Goal: Transaction & Acquisition: Purchase product/service

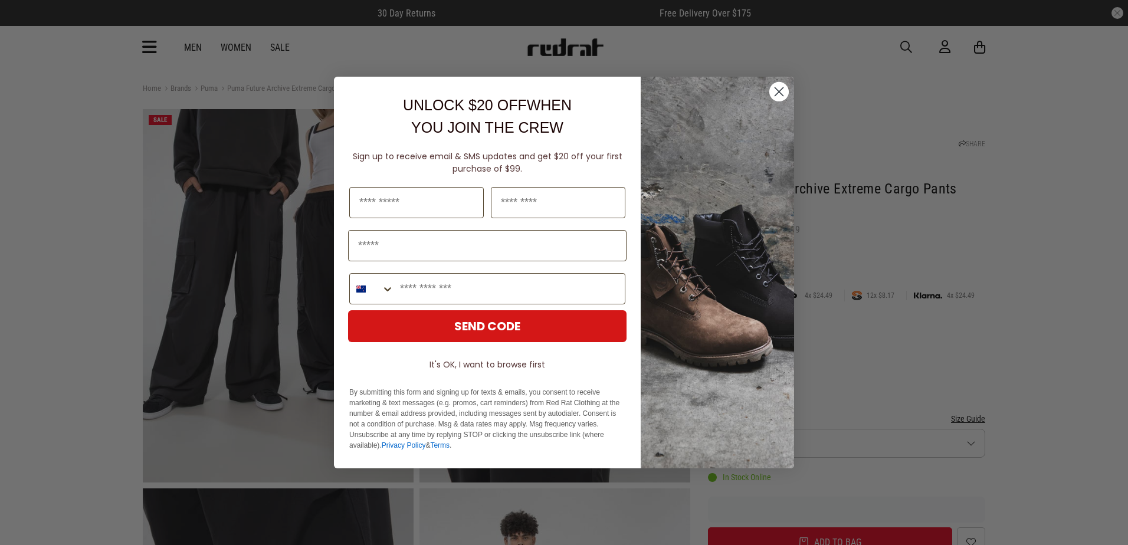
click at [775, 85] on circle "Close dialog" at bounding box center [778, 91] width 19 height 19
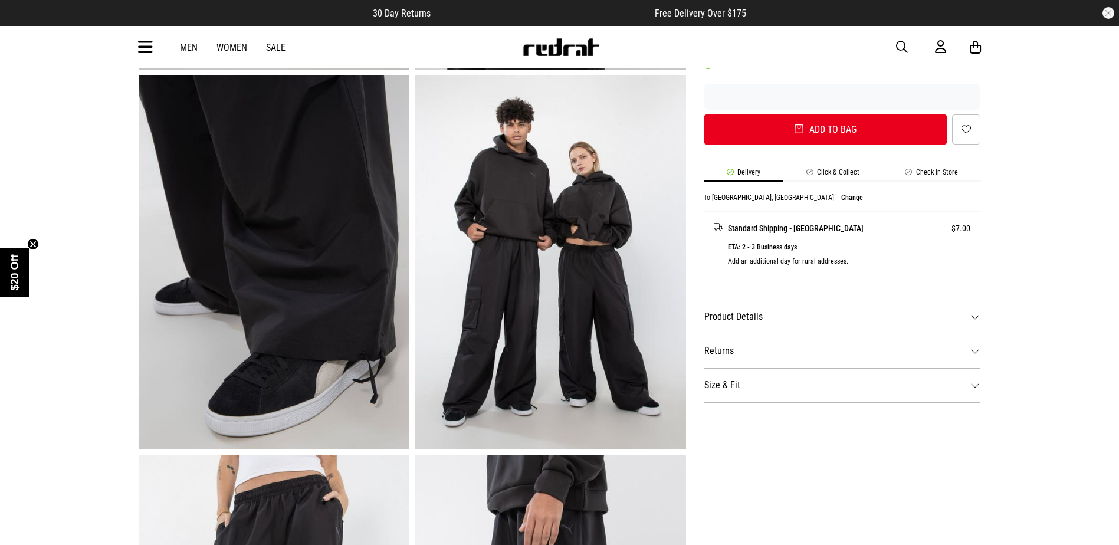
scroll to position [177, 0]
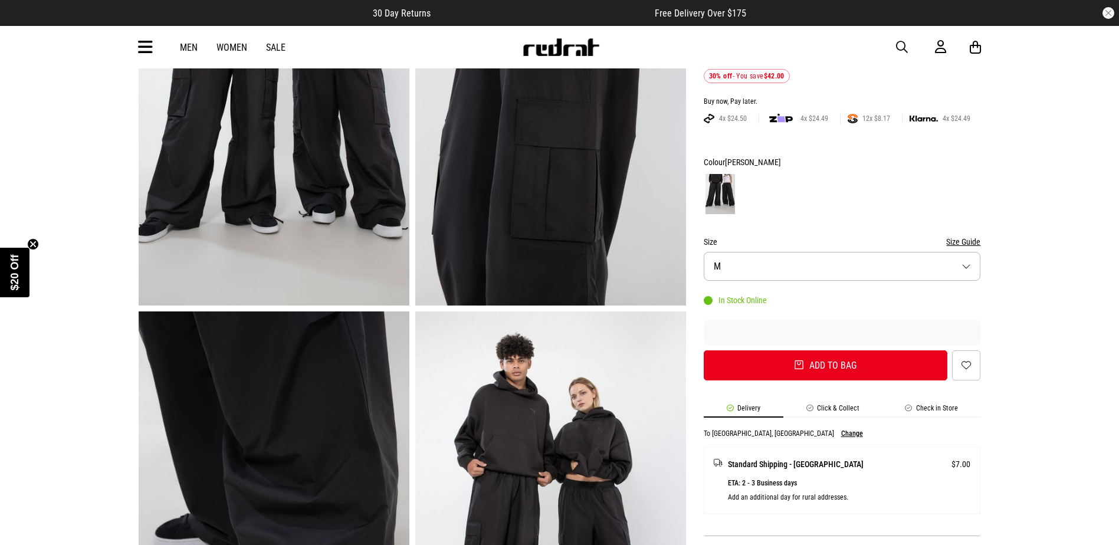
click at [961, 266] on button "Size M" at bounding box center [842, 266] width 277 height 29
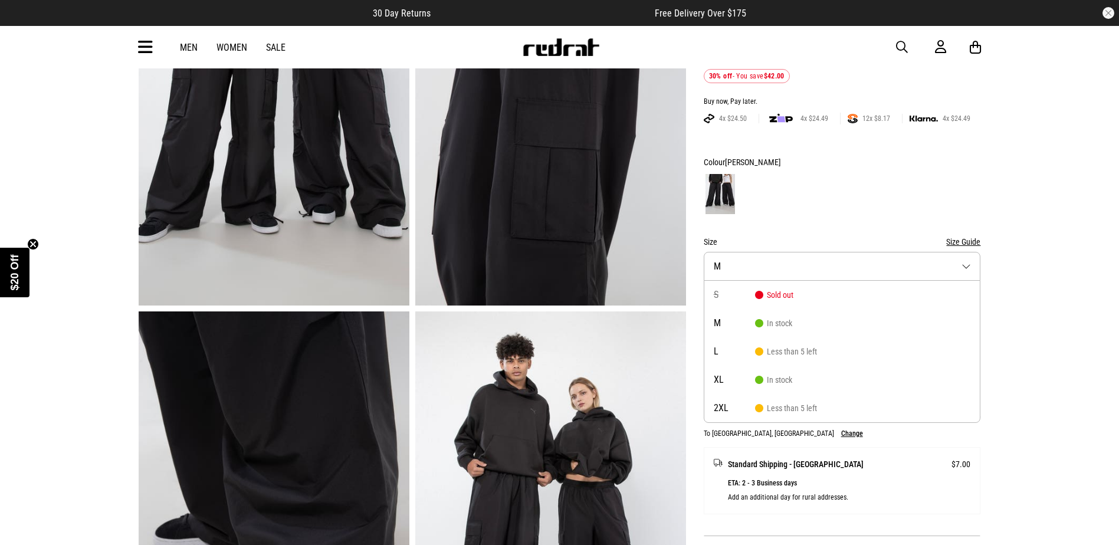
click at [969, 263] on button "Size M" at bounding box center [842, 266] width 277 height 29
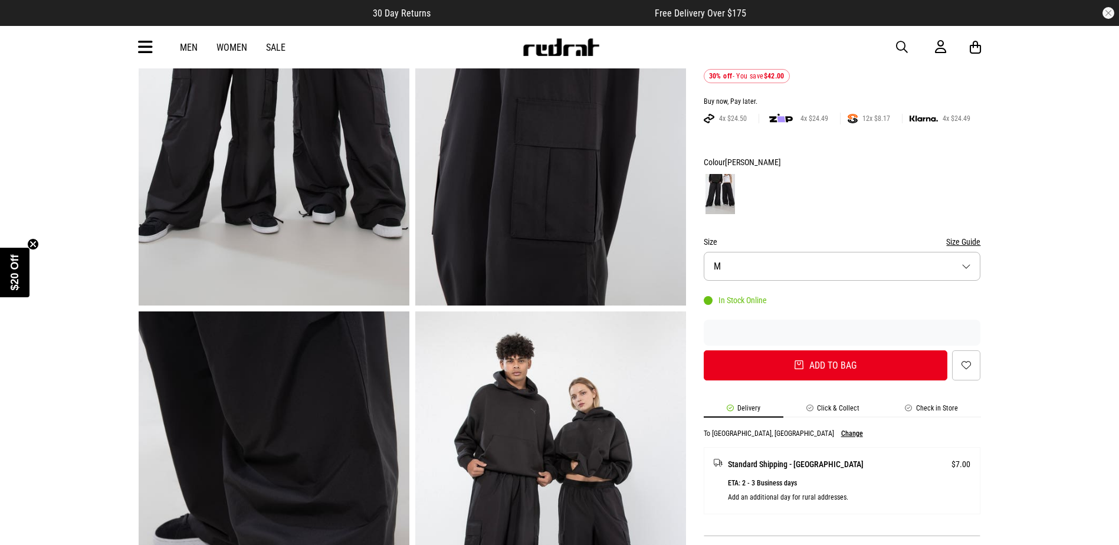
click at [969, 263] on button "Size M" at bounding box center [842, 266] width 277 height 29
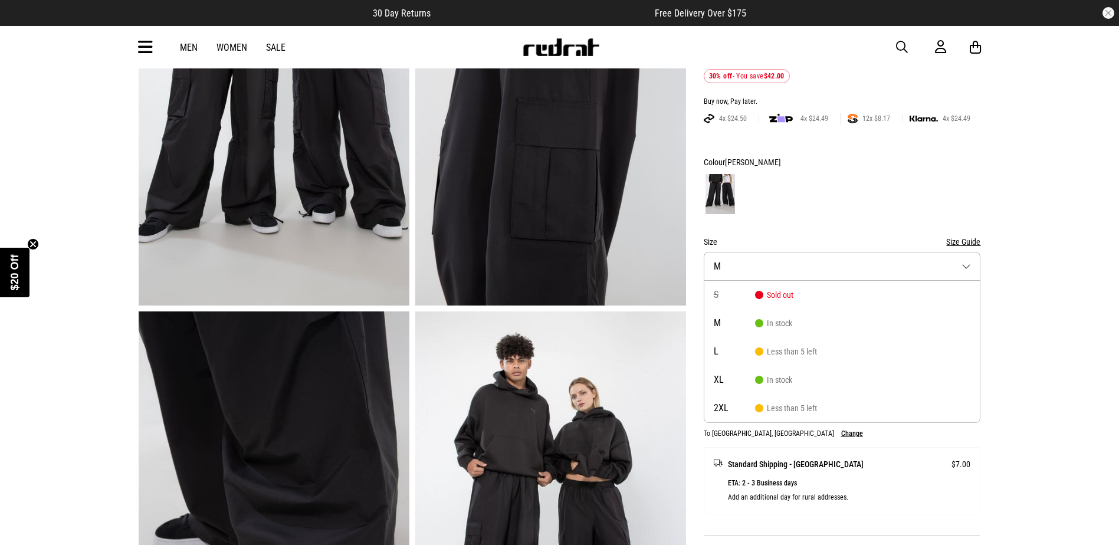
click at [969, 263] on button "Size M" at bounding box center [842, 266] width 277 height 29
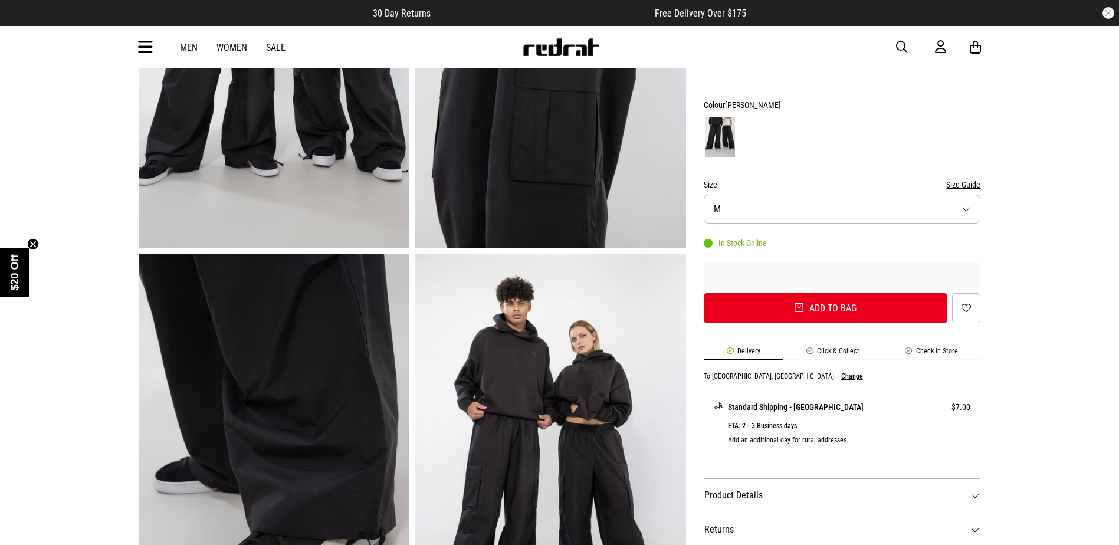
scroll to position [354, 0]
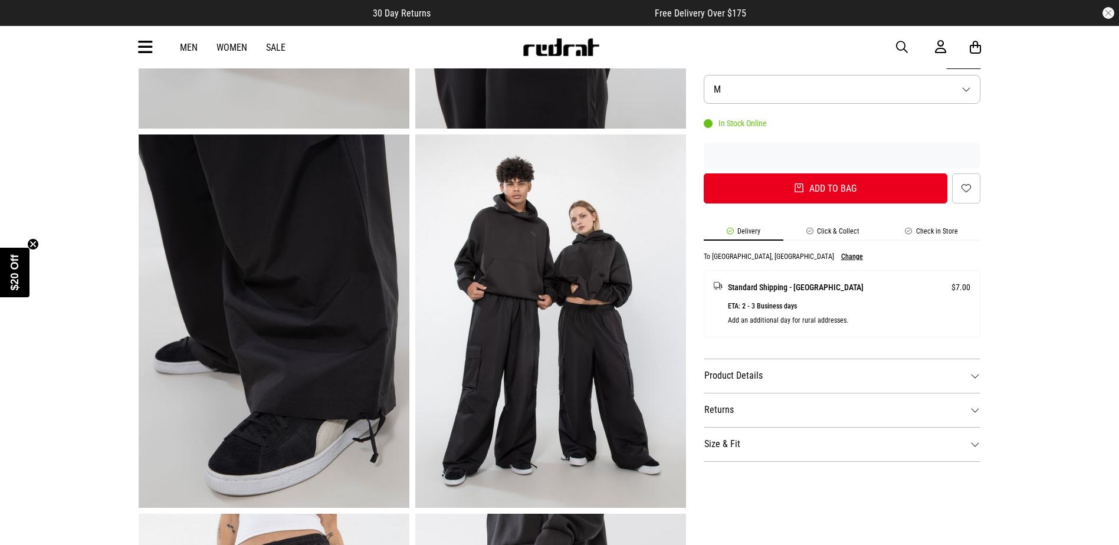
click at [910, 378] on dt "Product Details" at bounding box center [842, 376] width 277 height 34
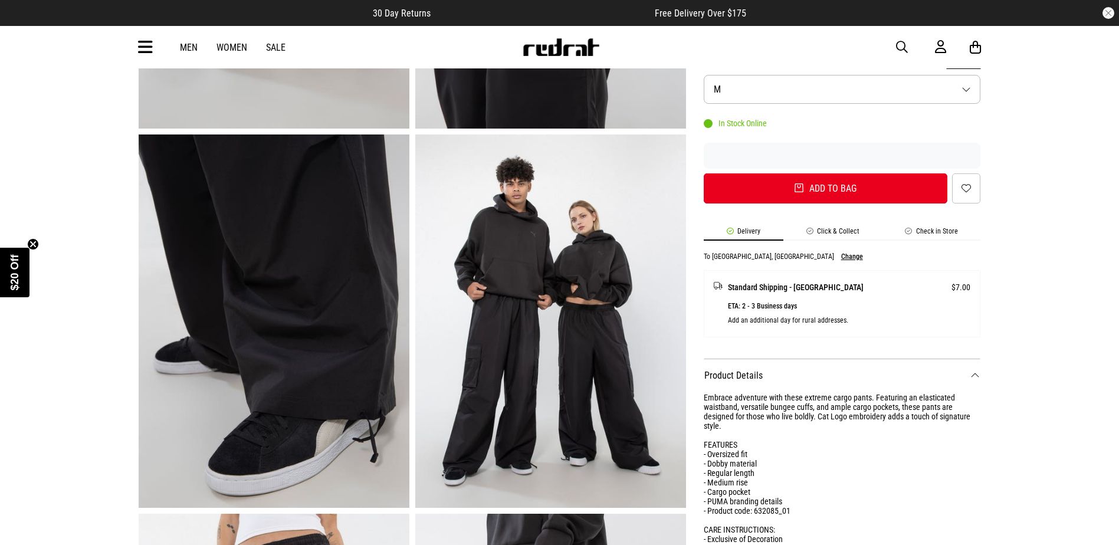
click at [915, 365] on dt "Product Details" at bounding box center [842, 376] width 277 height 34
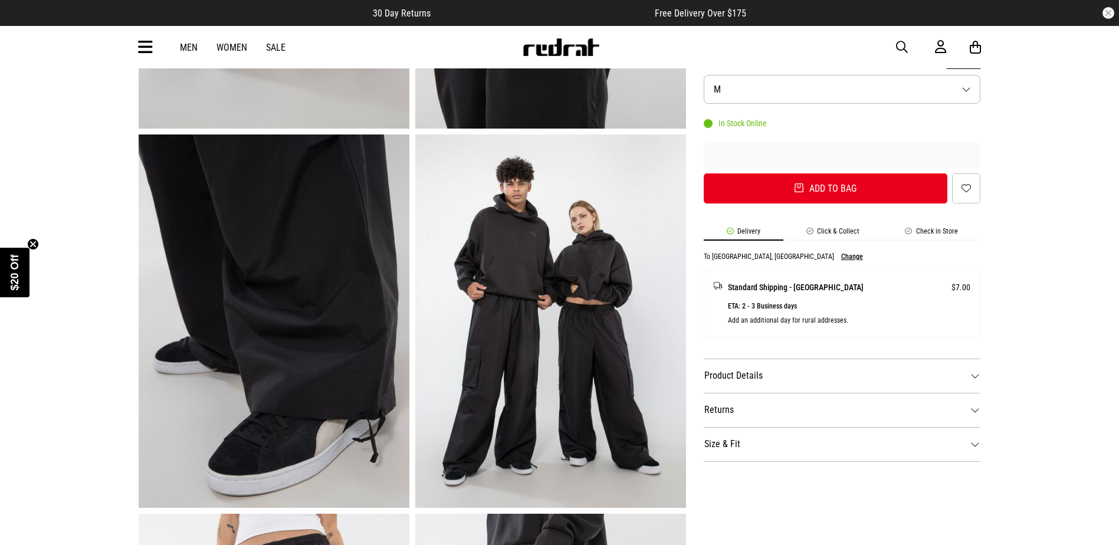
click at [841, 455] on dt "Size & Fit" at bounding box center [842, 444] width 277 height 34
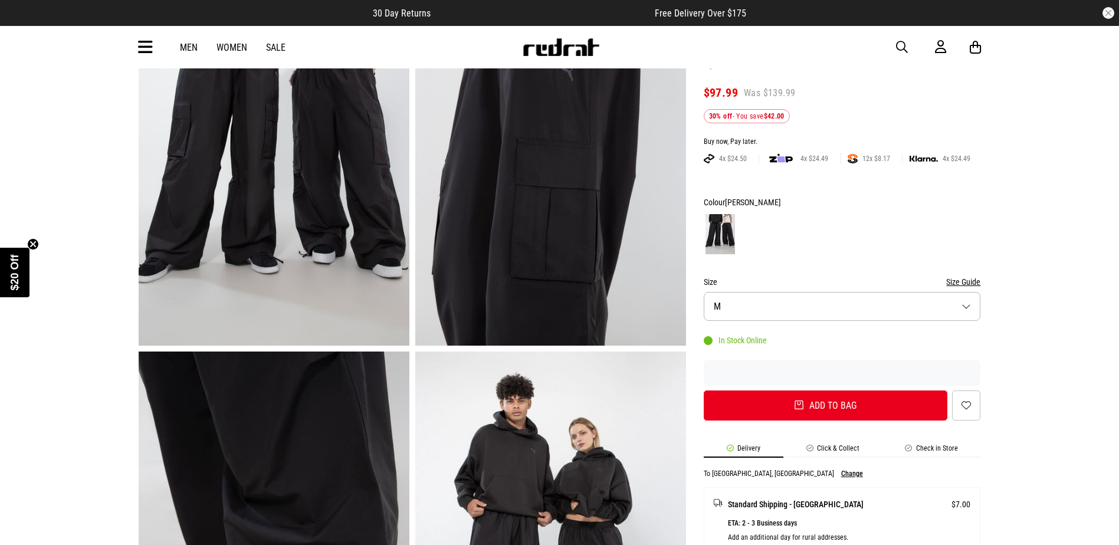
scroll to position [0, 0]
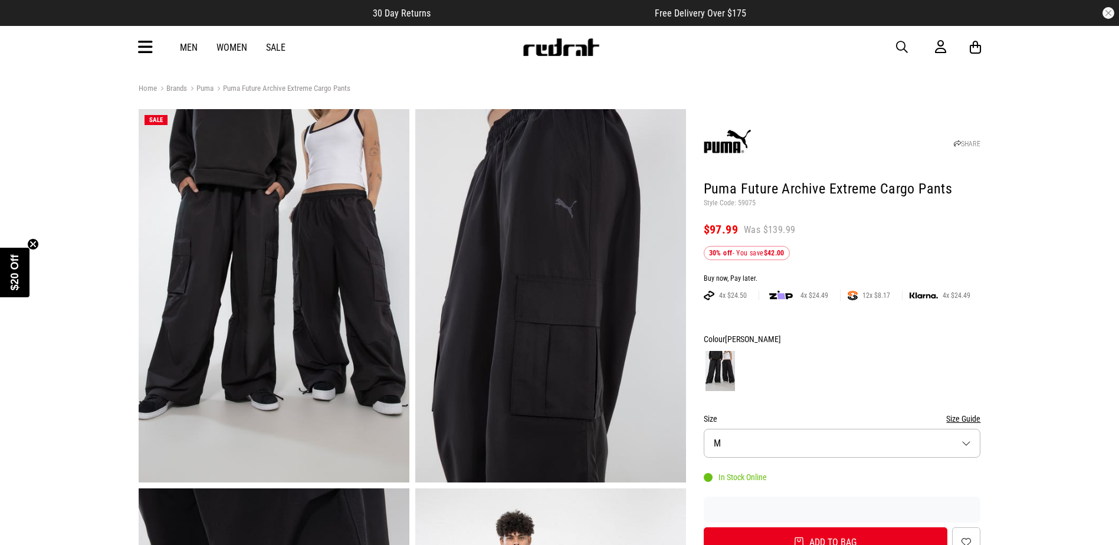
click at [366, 276] on img at bounding box center [274, 295] width 271 height 373
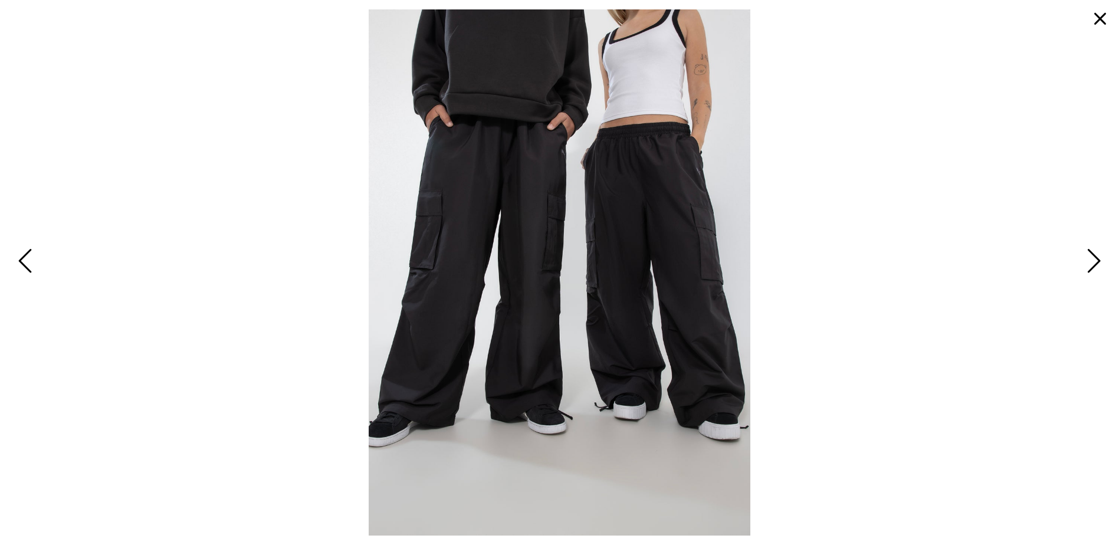
click at [653, 242] on img at bounding box center [559, 272] width 381 height 526
click at [1094, 18] on button "button" at bounding box center [1100, 19] width 28 height 28
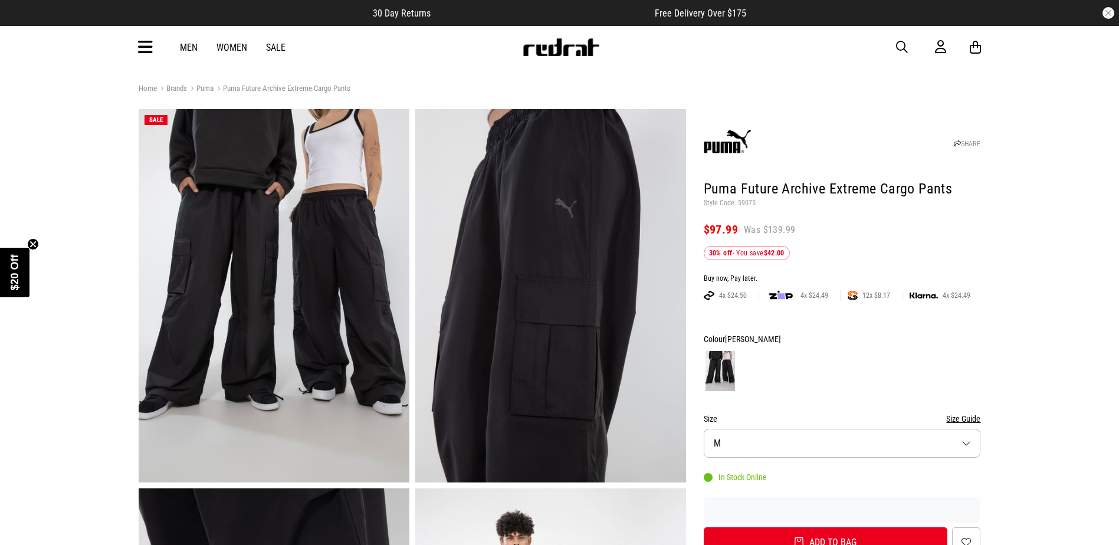
click at [408, 332] on img at bounding box center [274, 295] width 271 height 373
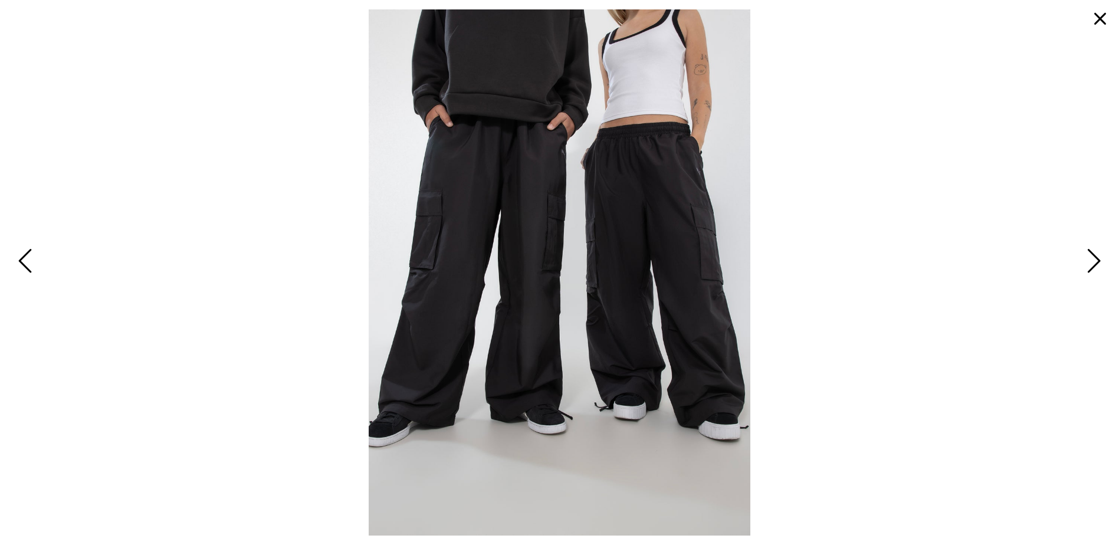
click at [1090, 264] on span "Next" at bounding box center [1092, 262] width 18 height 34
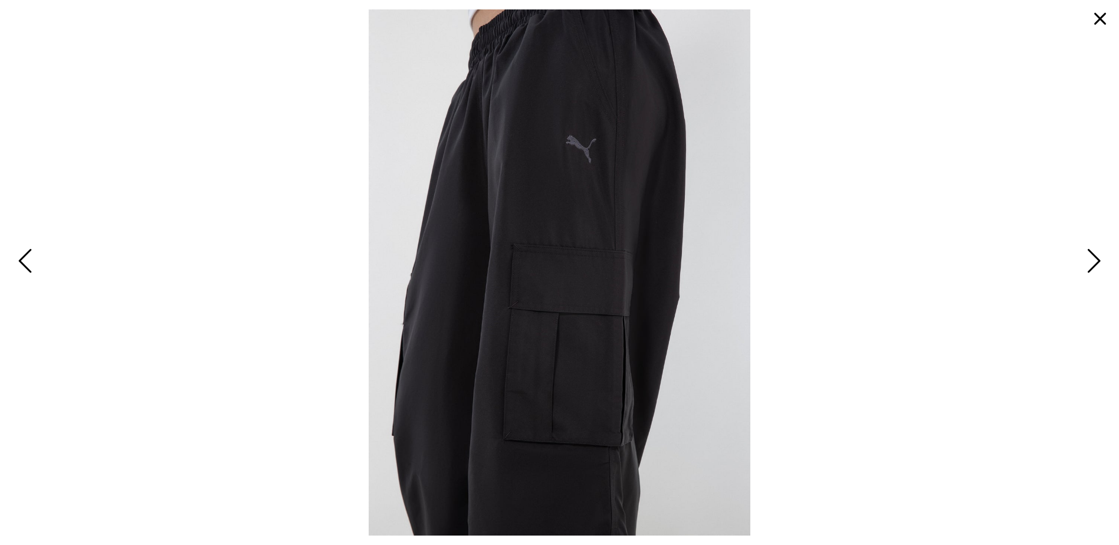
click at [1084, 268] on span "Next" at bounding box center [1092, 262] width 18 height 34
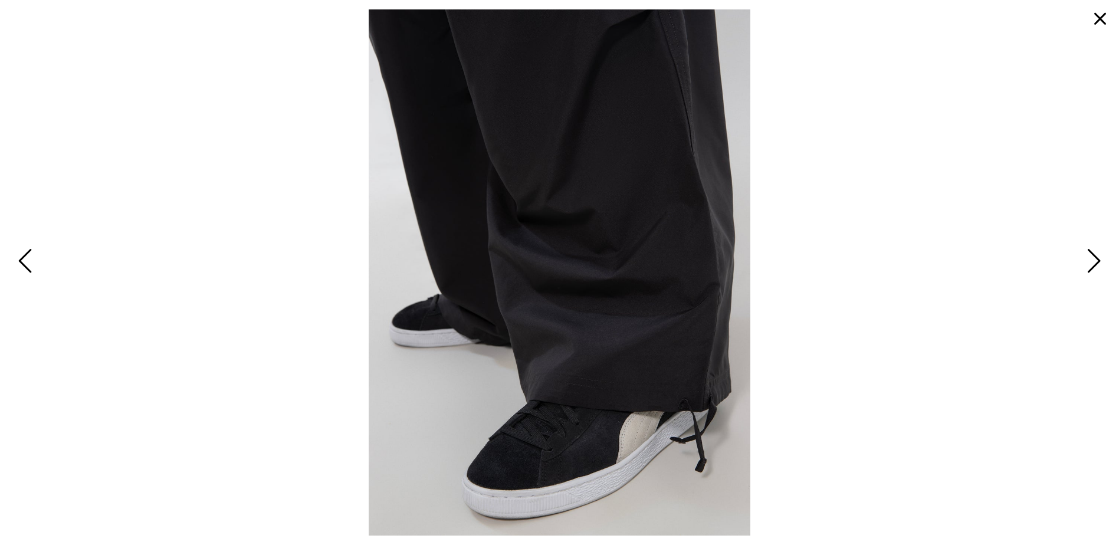
click at [1097, 270] on span "Next" at bounding box center [1092, 262] width 18 height 34
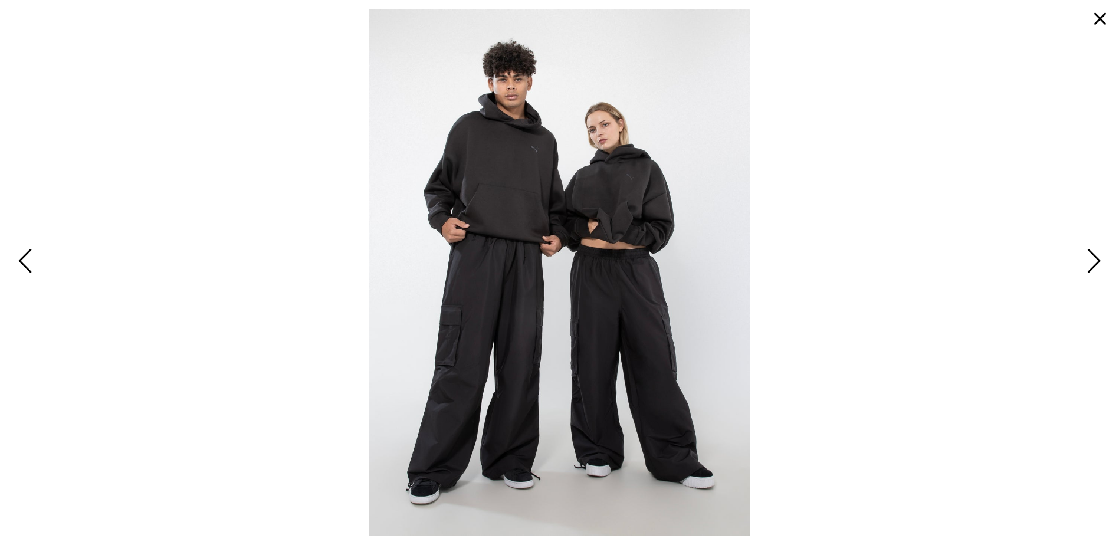
click at [1098, 19] on button "button" at bounding box center [1100, 19] width 28 height 28
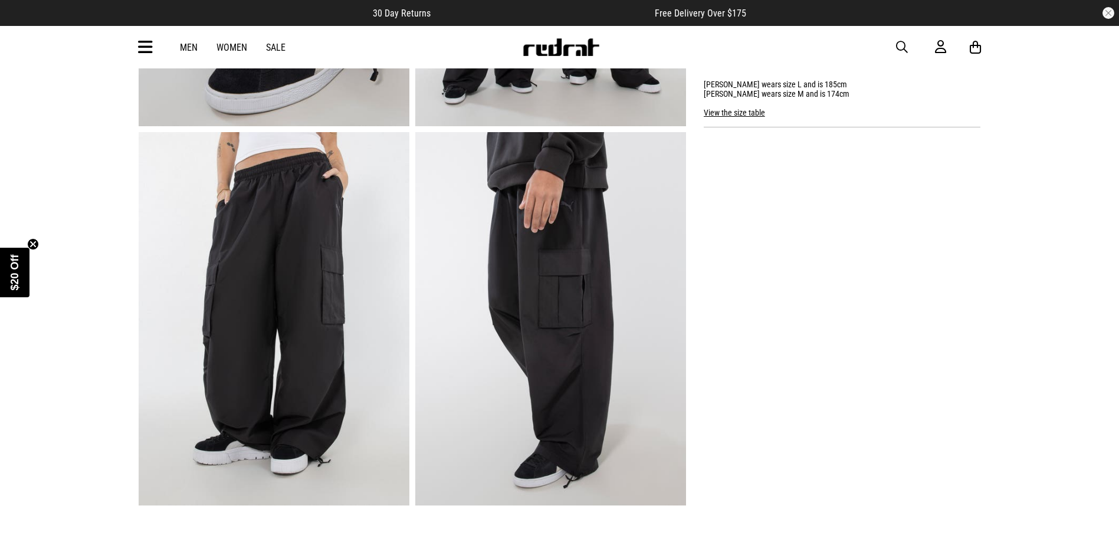
scroll to position [531, 0]
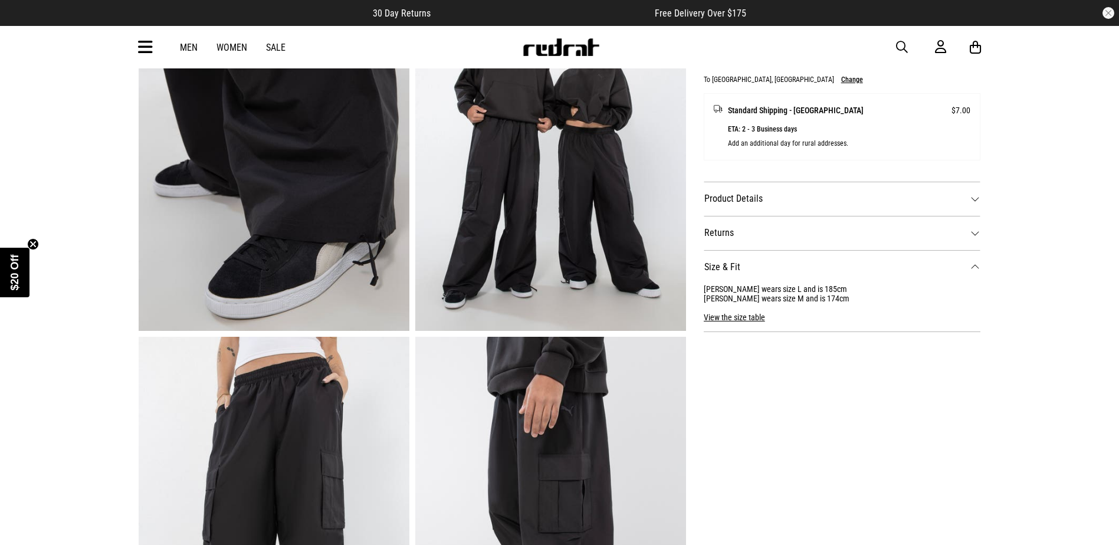
click at [326, 291] on img at bounding box center [274, 144] width 271 height 373
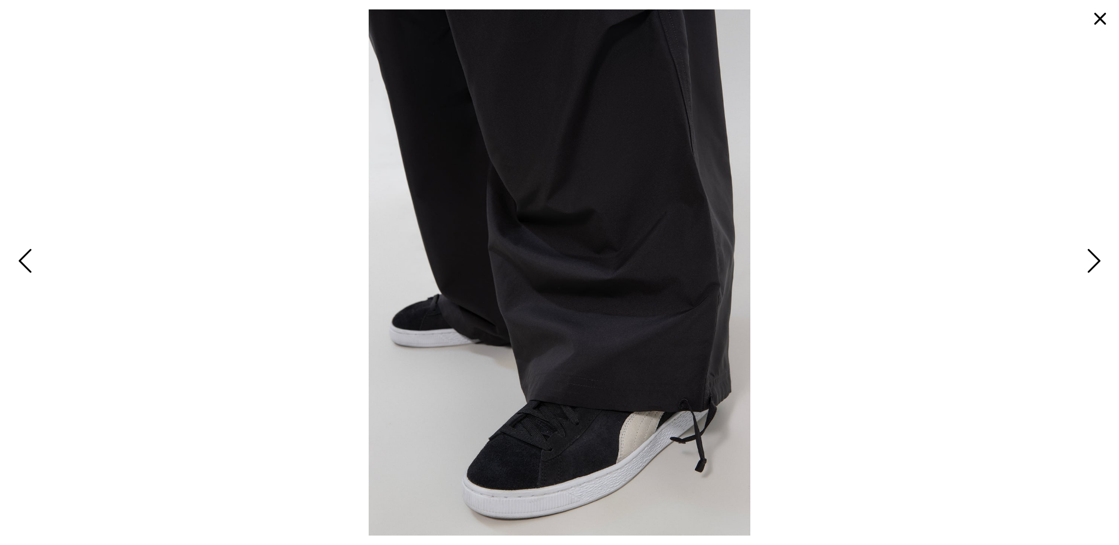
click at [1087, 254] on span "Next" at bounding box center [1092, 262] width 18 height 34
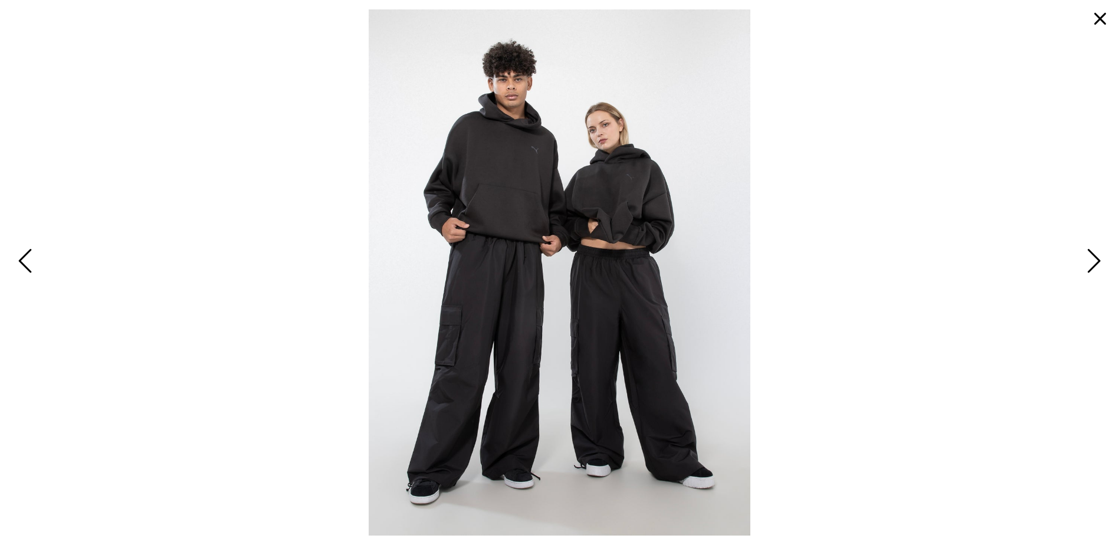
click at [1088, 253] on span "Next" at bounding box center [1092, 262] width 18 height 34
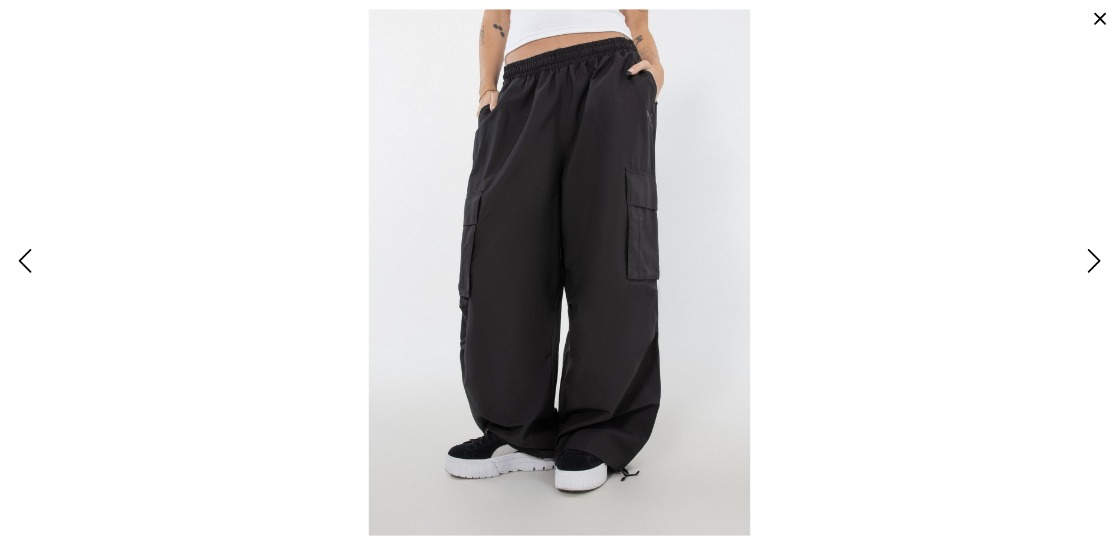
click at [563, 70] on img at bounding box center [559, 272] width 381 height 526
click at [1099, 261] on span "Next" at bounding box center [1092, 262] width 18 height 34
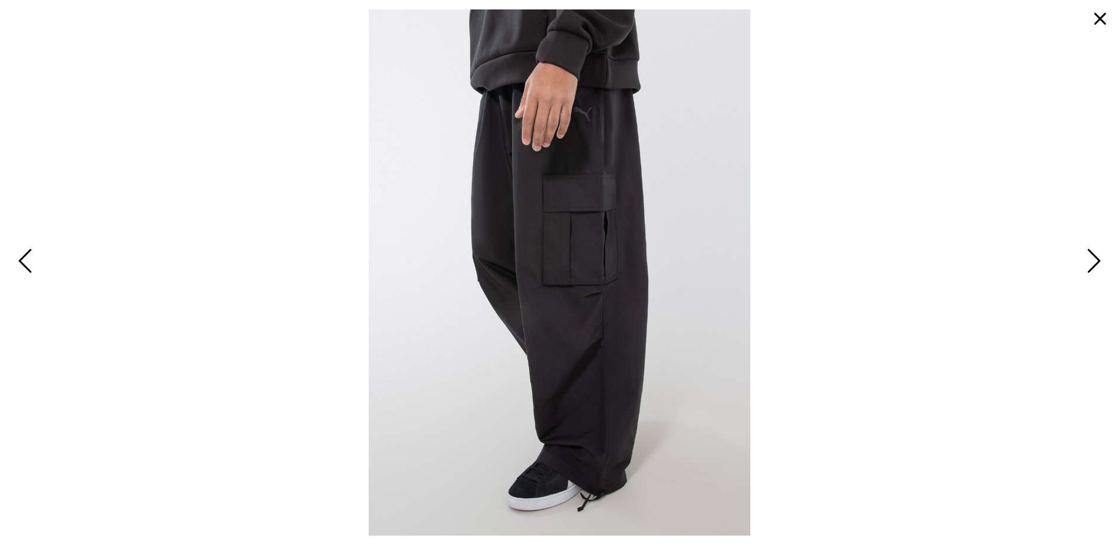
click at [1095, 261] on span "Next" at bounding box center [1092, 262] width 18 height 34
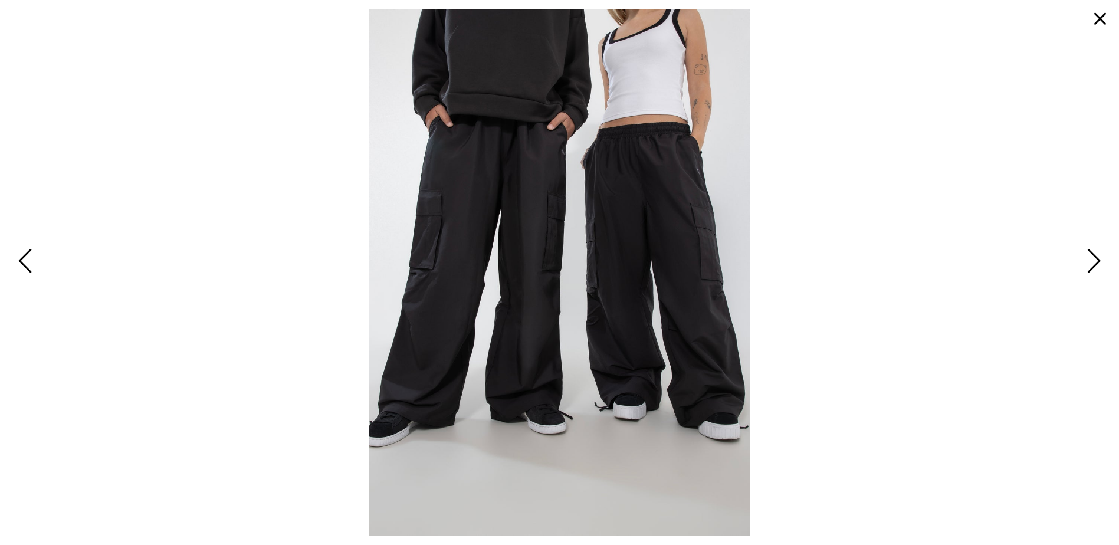
click at [1106, 19] on button "button" at bounding box center [1100, 19] width 28 height 28
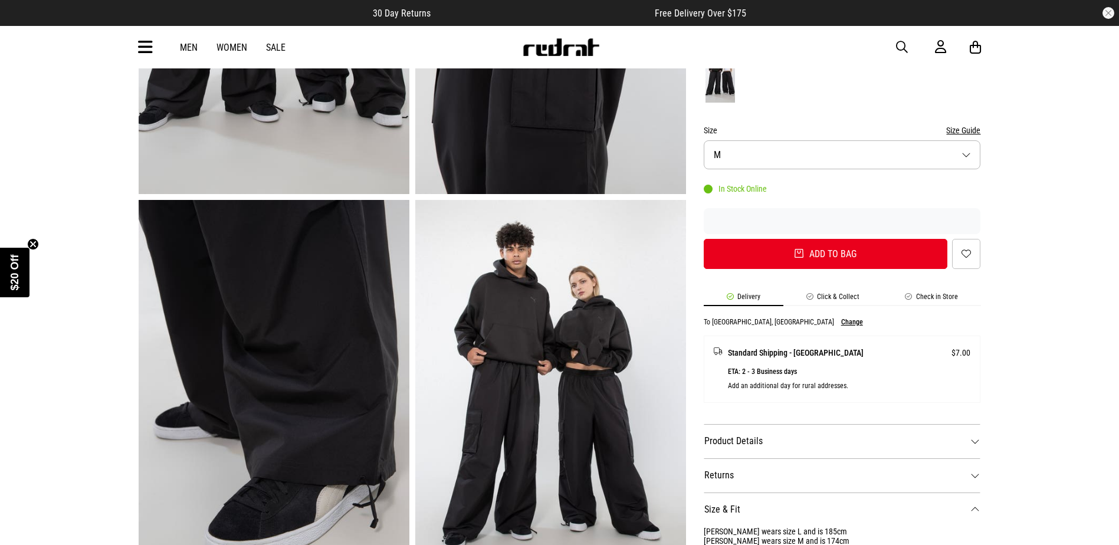
scroll to position [354, 0]
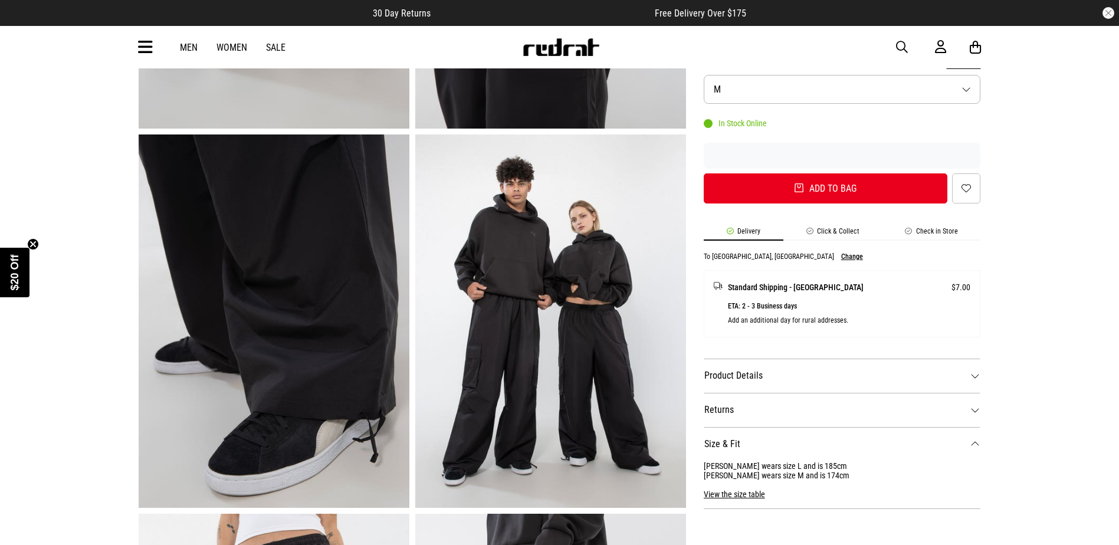
click at [869, 365] on dt "Product Details" at bounding box center [842, 376] width 277 height 34
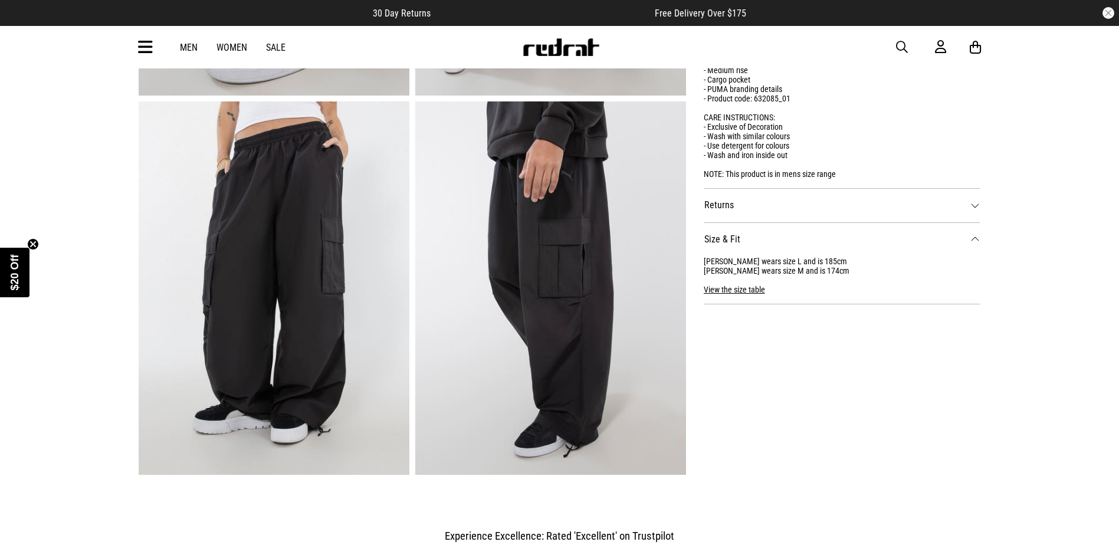
scroll to position [767, 0]
